Goal: Task Accomplishment & Management: Use online tool/utility

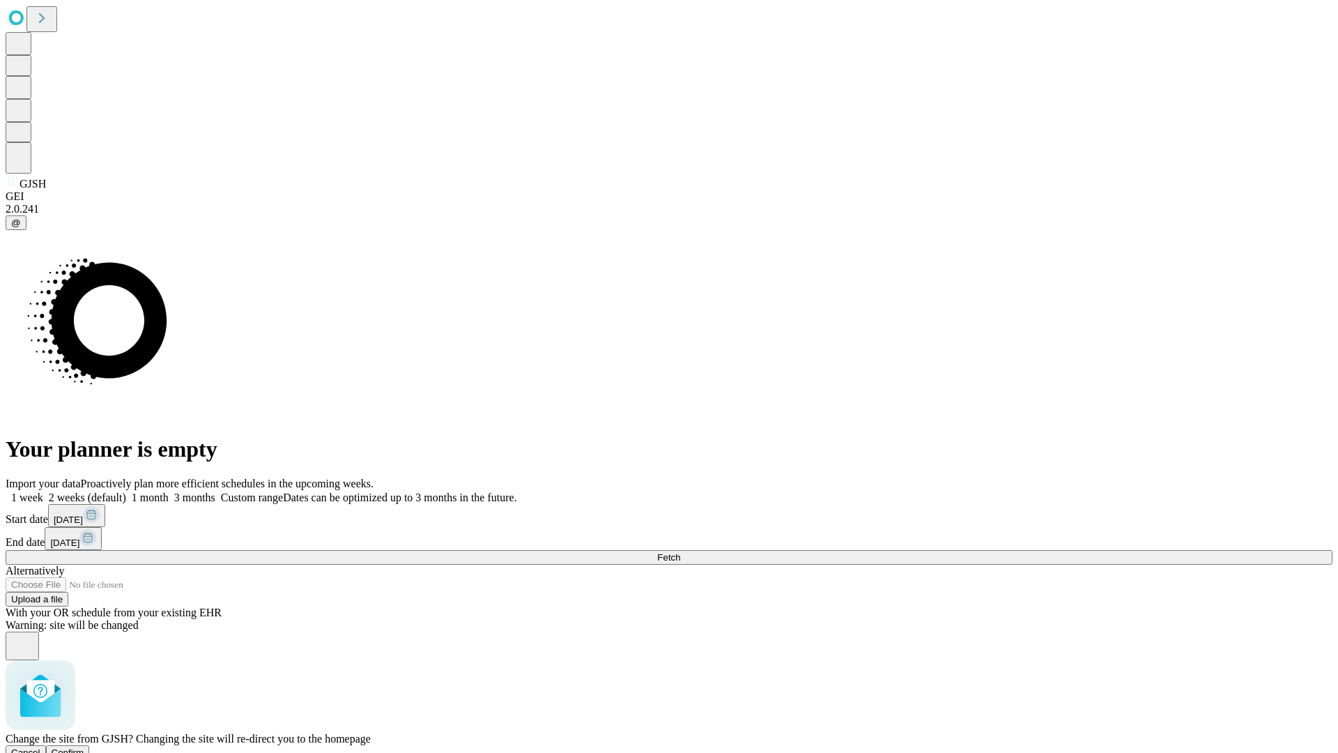
click at [84, 747] on span "Confirm" at bounding box center [68, 752] width 33 height 10
click at [126, 491] on label "2 weeks (default)" at bounding box center [84, 497] width 83 height 12
click at [680, 552] on span "Fetch" at bounding box center [668, 557] width 23 height 10
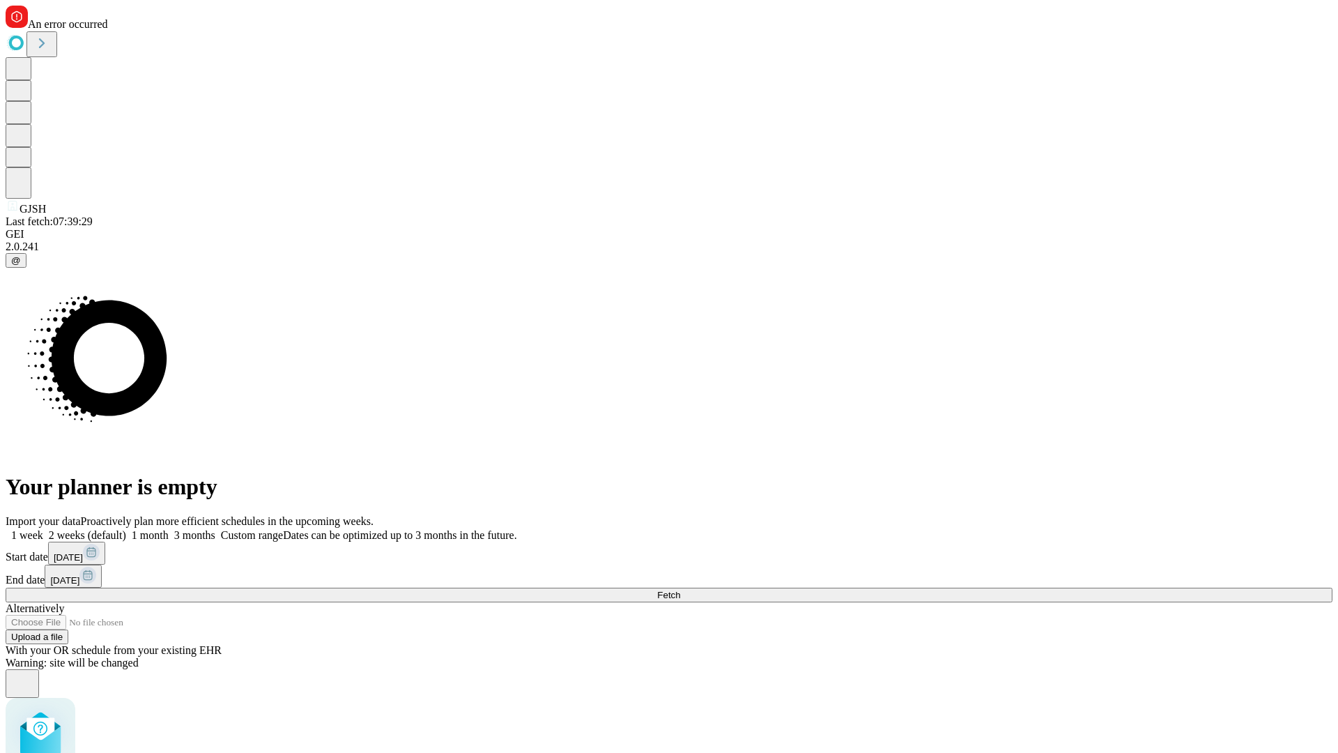
click at [126, 529] on label "2 weeks (default)" at bounding box center [84, 535] width 83 height 12
click at [680, 590] on span "Fetch" at bounding box center [668, 595] width 23 height 10
click at [126, 529] on label "2 weeks (default)" at bounding box center [84, 535] width 83 height 12
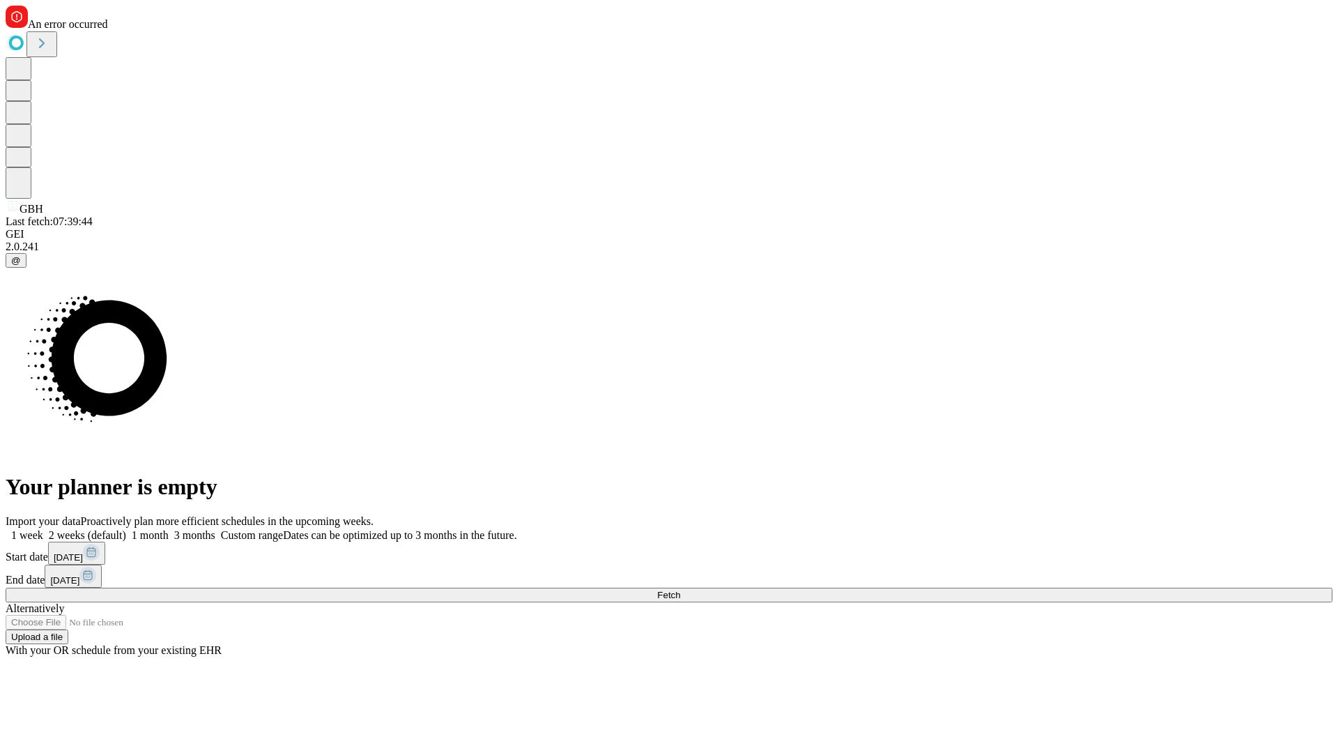
click at [680, 590] on span "Fetch" at bounding box center [668, 595] width 23 height 10
click at [126, 529] on label "2 weeks (default)" at bounding box center [84, 535] width 83 height 12
click at [680, 590] on span "Fetch" at bounding box center [668, 595] width 23 height 10
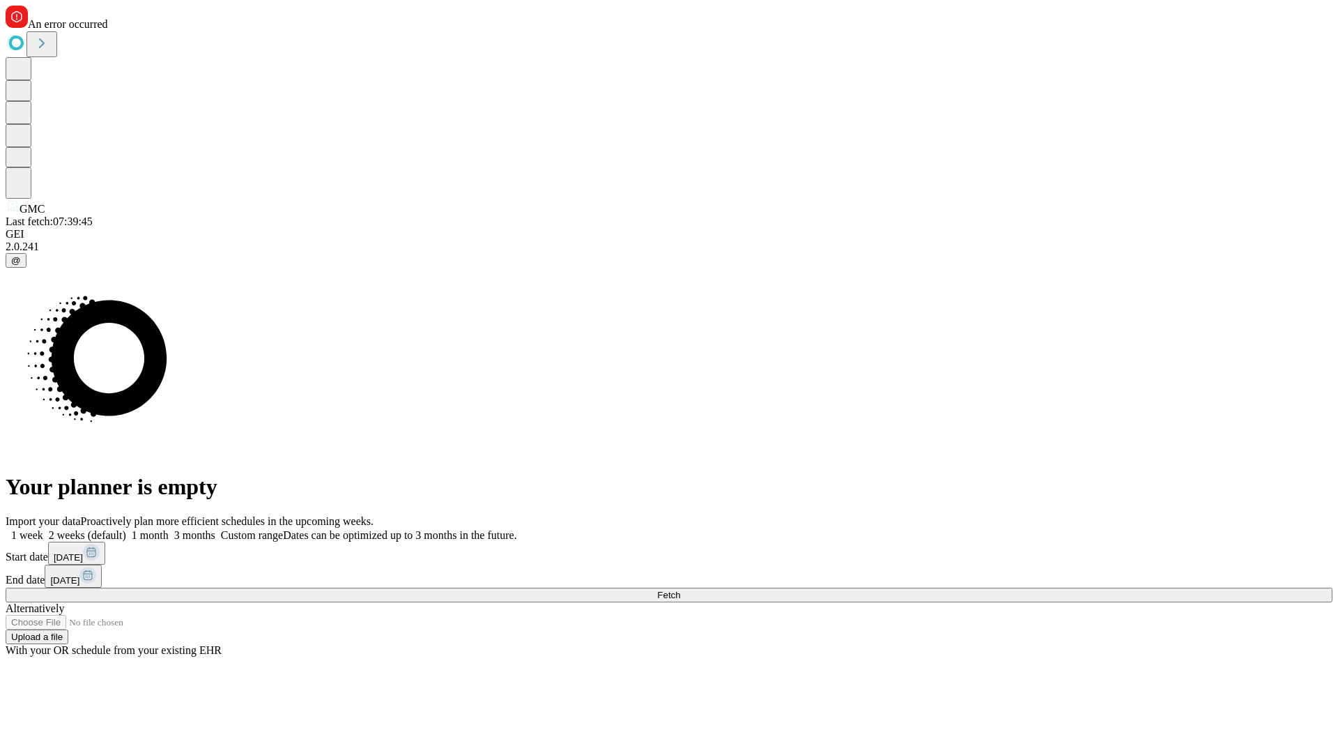
click at [126, 529] on label "2 weeks (default)" at bounding box center [84, 535] width 83 height 12
click at [680, 590] on span "Fetch" at bounding box center [668, 595] width 23 height 10
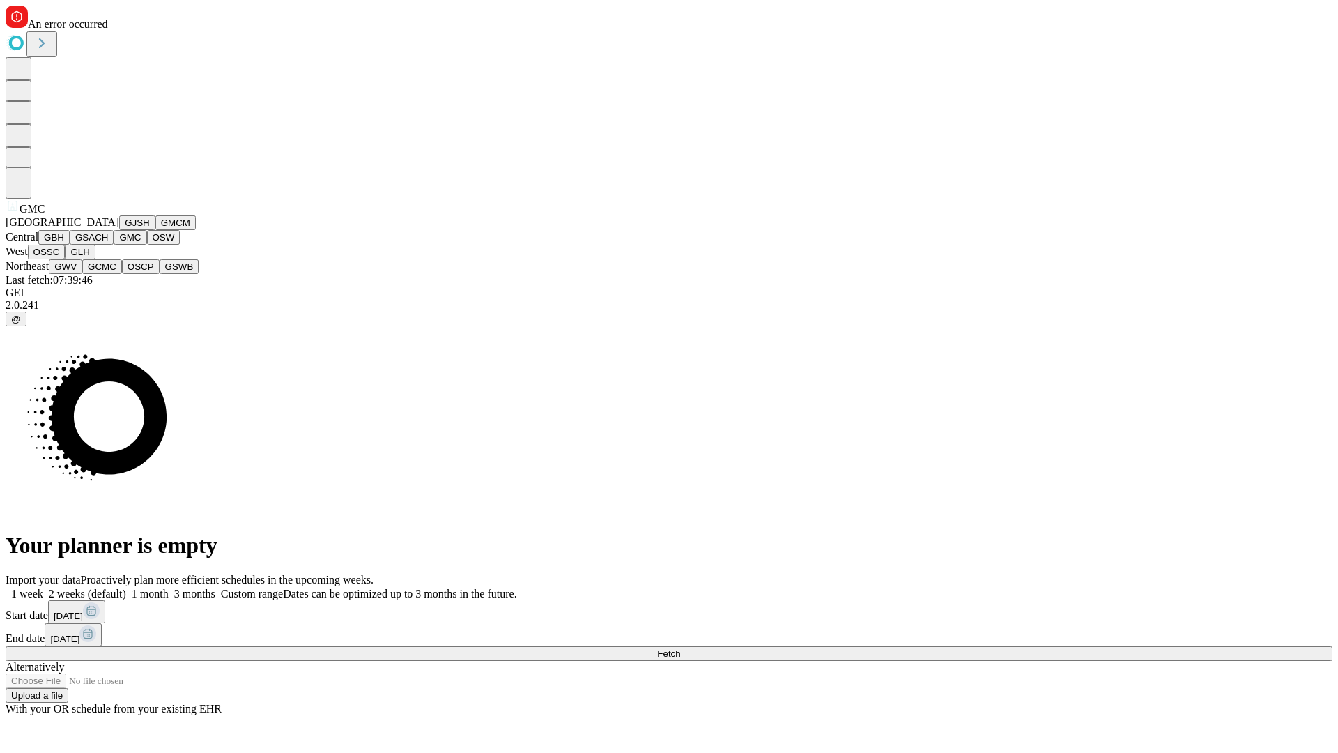
click at [147, 245] on button "OSW" at bounding box center [163, 237] width 33 height 15
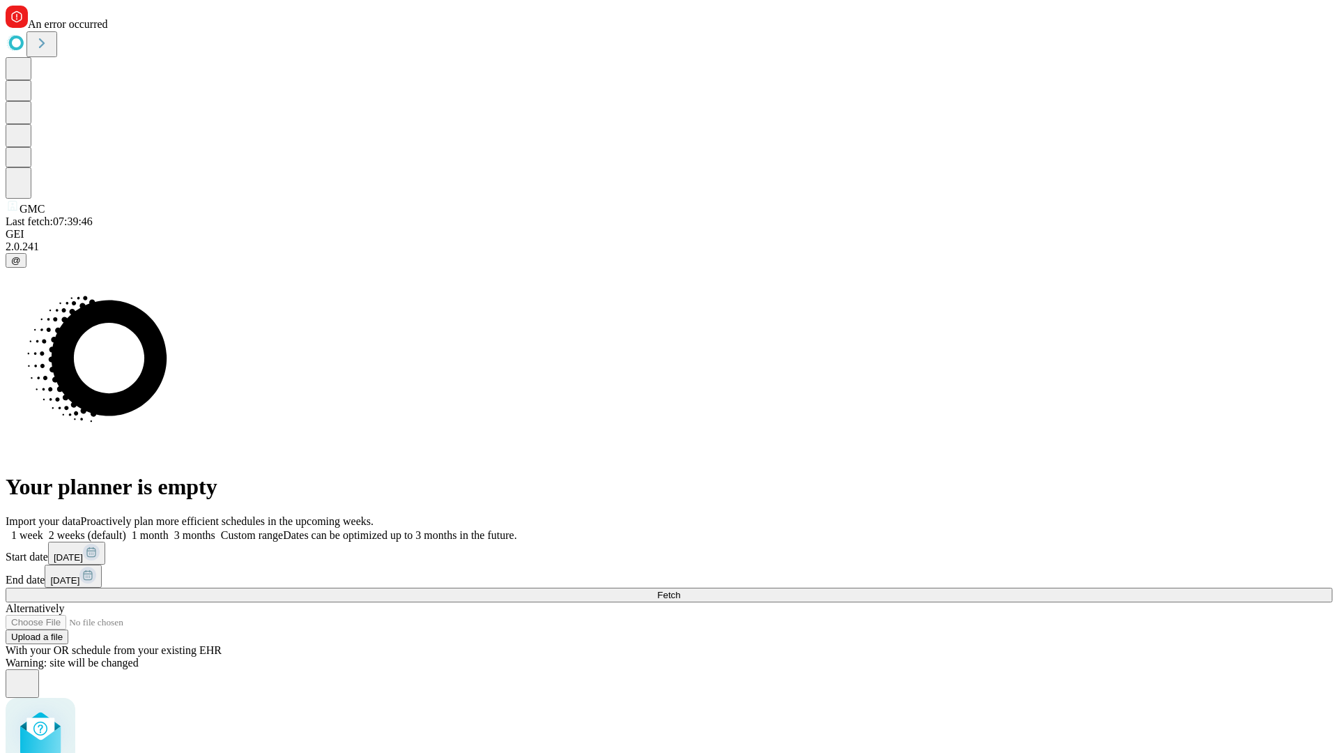
click at [126, 529] on label "2 weeks (default)" at bounding box center [84, 535] width 83 height 12
click at [680, 590] on span "Fetch" at bounding box center [668, 595] width 23 height 10
click at [126, 529] on label "2 weeks (default)" at bounding box center [84, 535] width 83 height 12
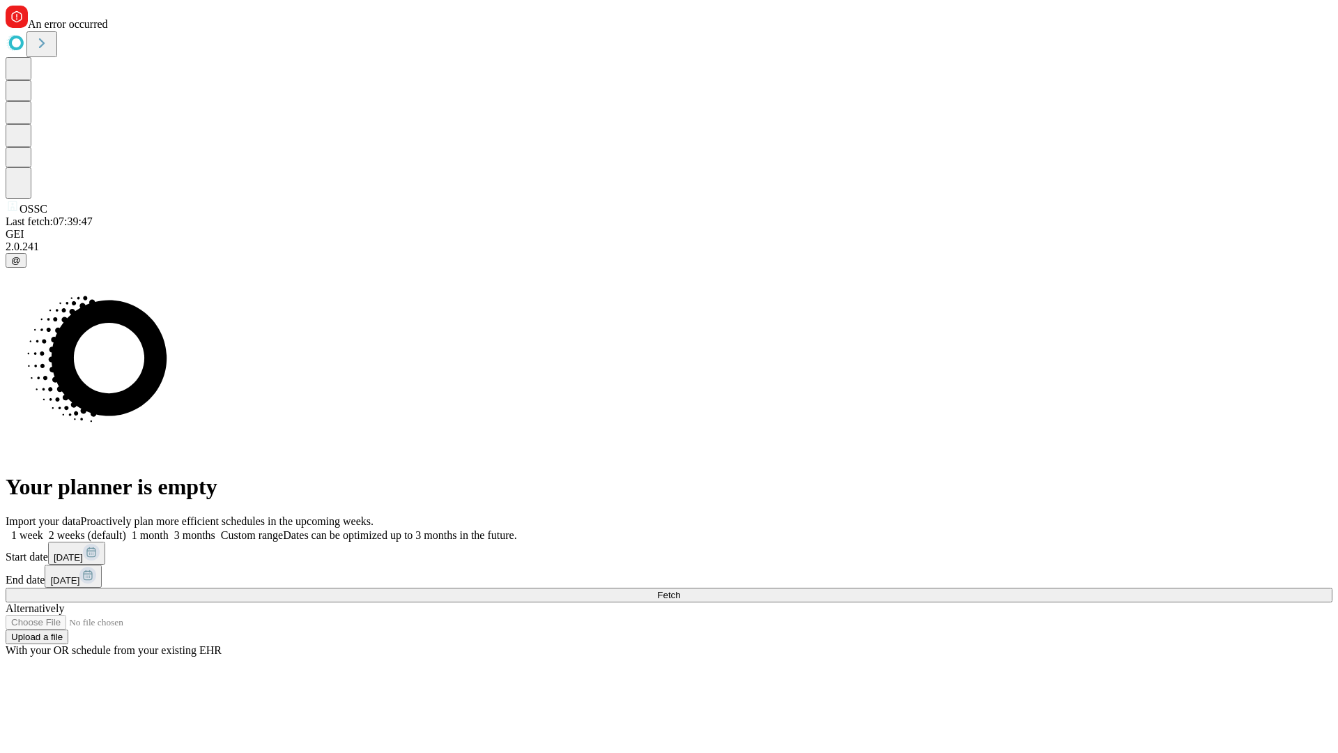
click at [680, 590] on span "Fetch" at bounding box center [668, 595] width 23 height 10
click at [126, 529] on label "2 weeks (default)" at bounding box center [84, 535] width 83 height 12
click at [680, 590] on span "Fetch" at bounding box center [668, 595] width 23 height 10
click at [126, 529] on label "2 weeks (default)" at bounding box center [84, 535] width 83 height 12
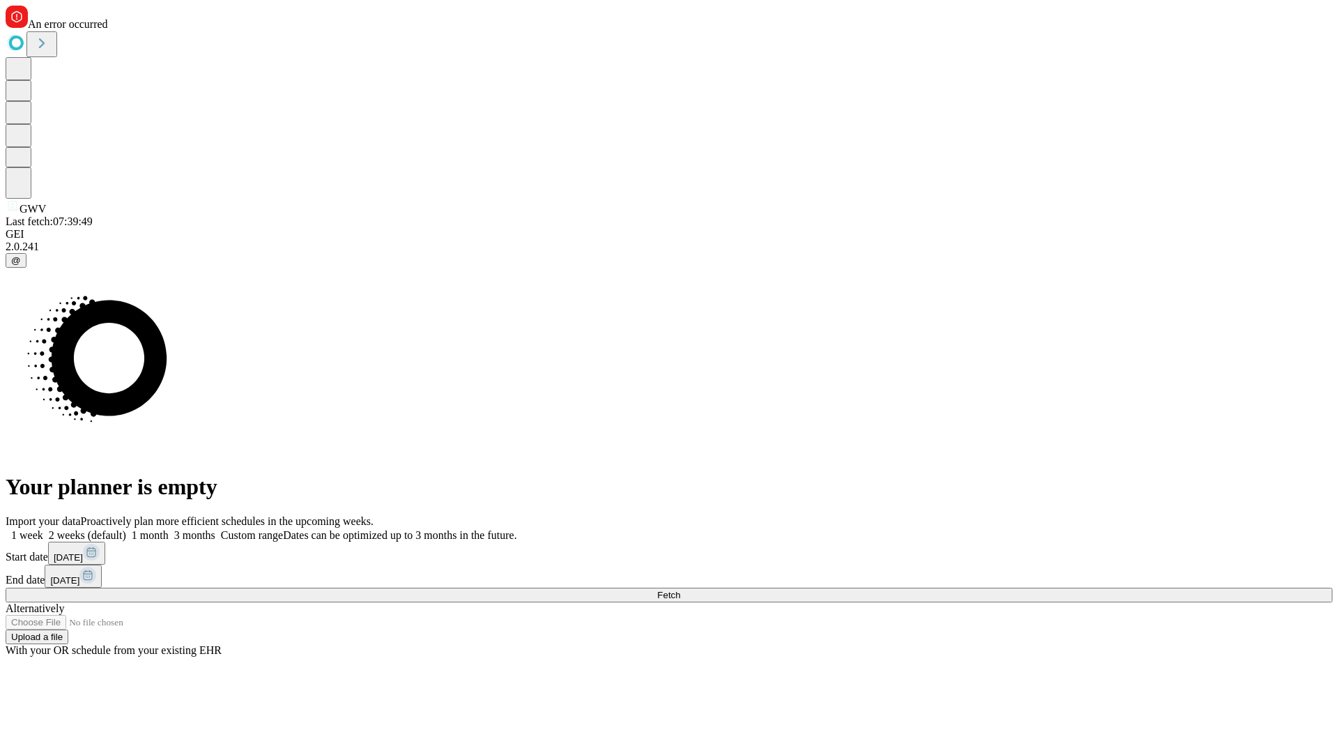
click at [680, 590] on span "Fetch" at bounding box center [668, 595] width 23 height 10
click at [126, 529] on label "2 weeks (default)" at bounding box center [84, 535] width 83 height 12
click at [680, 590] on span "Fetch" at bounding box center [668, 595] width 23 height 10
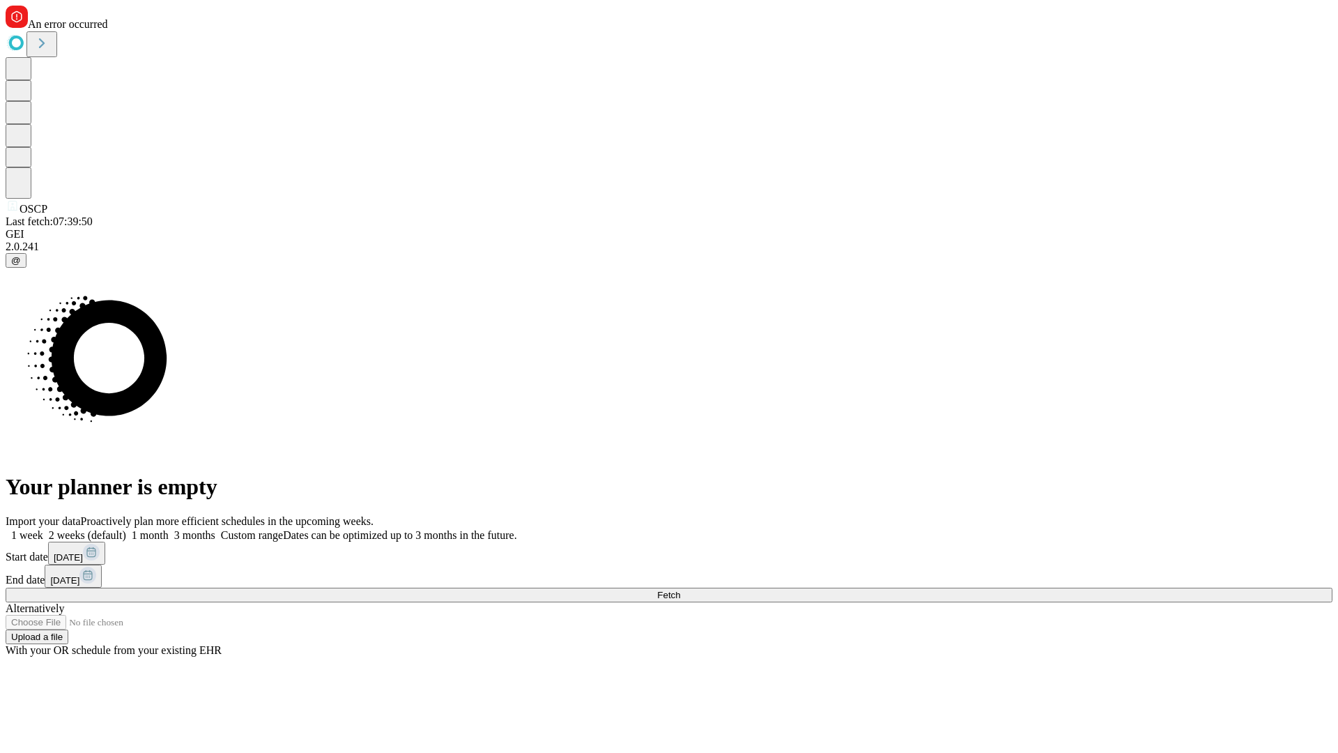
click at [126, 529] on label "2 weeks (default)" at bounding box center [84, 535] width 83 height 12
click at [680, 590] on span "Fetch" at bounding box center [668, 595] width 23 height 10
